Goal: Task Accomplishment & Management: Manage account settings

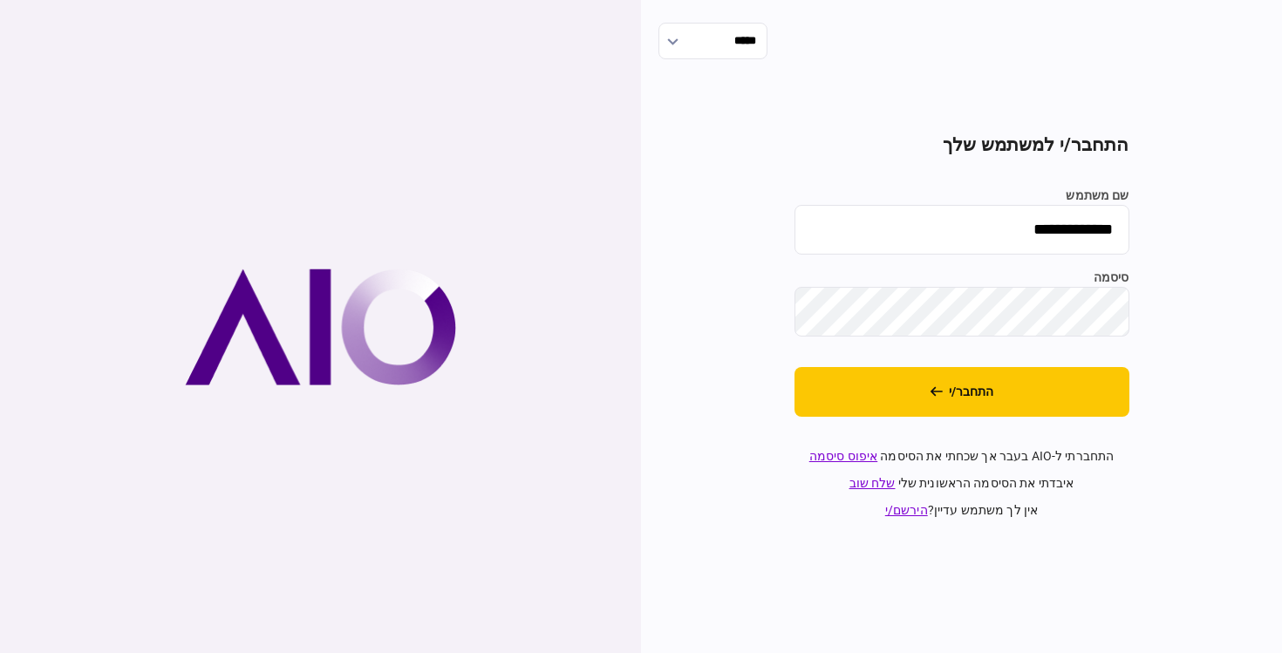
click at [981, 222] on input "**********" at bounding box center [962, 230] width 335 height 50
click at [1076, 220] on input "**********" at bounding box center [962, 230] width 335 height 50
type input "**********"
